Goal: Information Seeking & Learning: Check status

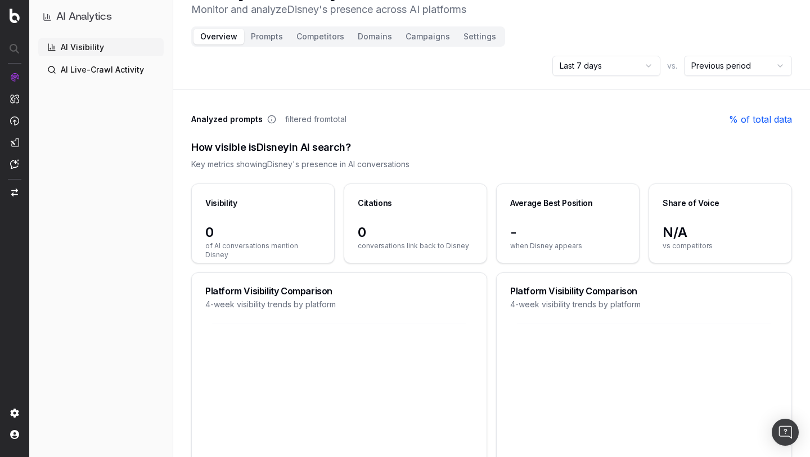
scroll to position [31, 0]
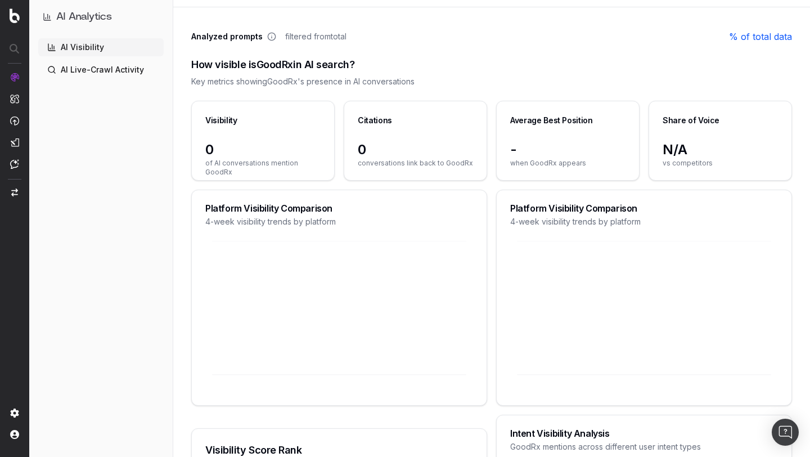
scroll to position [115, 0]
